Goal: Navigation & Orientation: Find specific page/section

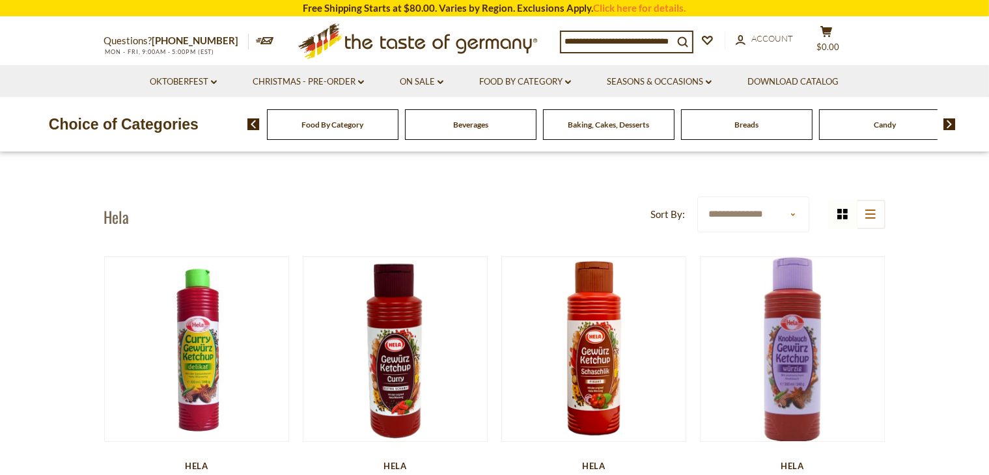
scroll to position [8, 0]
click at [612, 10] on link "Click here for details." at bounding box center [640, 8] width 92 height 12
